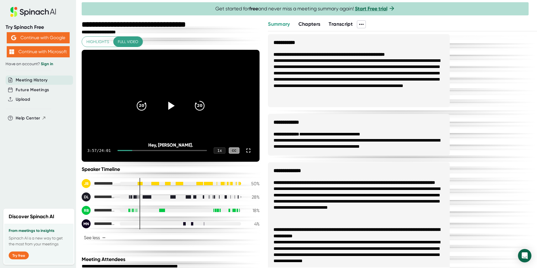
click at [170, 101] on icon at bounding box center [171, 106] width 14 height 14
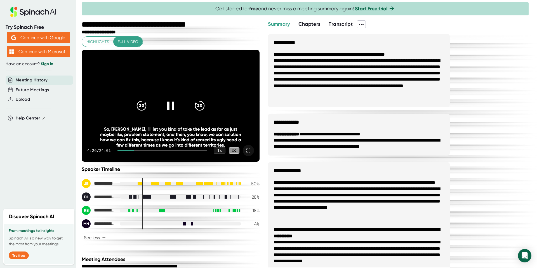
click at [250, 151] on icon at bounding box center [248, 150] width 7 height 7
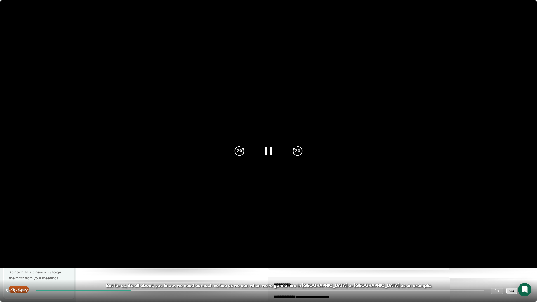
click at [327, 147] on video at bounding box center [268, 134] width 537 height 268
click at [297, 149] on icon "20" at bounding box center [297, 151] width 14 height 14
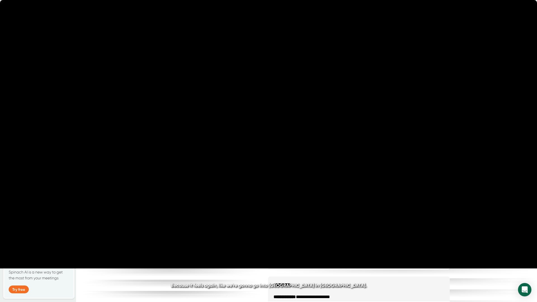
click at [297, 149] on icon "20" at bounding box center [297, 151] width 14 height 14
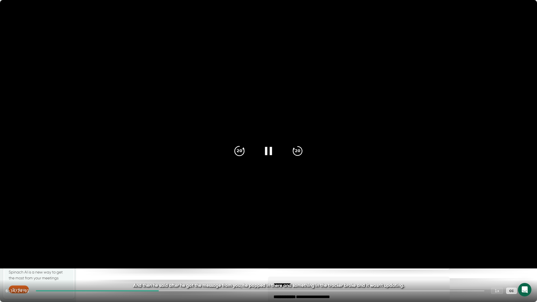
click at [245, 149] on div "20" at bounding box center [239, 150] width 23 height 23
click at [153, 179] on video at bounding box center [268, 134] width 537 height 268
click at [268, 152] on icon at bounding box center [269, 151] width 6 height 8
click at [236, 147] on icon "20" at bounding box center [239, 151] width 14 height 14
click at [272, 152] on icon at bounding box center [268, 151] width 14 height 14
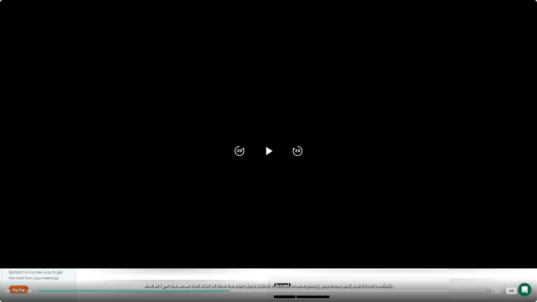
click at [267, 151] on icon at bounding box center [269, 151] width 6 height 8
click at [290, 268] on div at bounding box center [261, 290] width 446 height 1
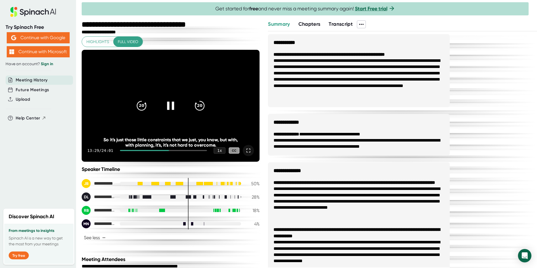
click at [165, 103] on icon at bounding box center [171, 106] width 14 height 14
